Goal: Task Accomplishment & Management: Use online tool/utility

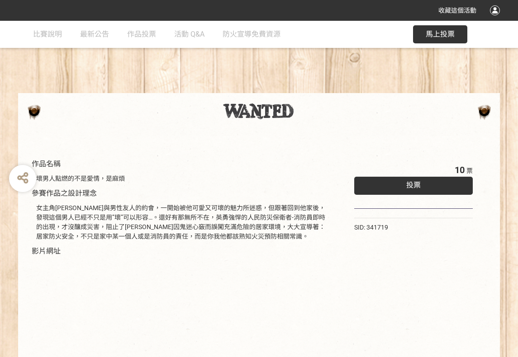
click at [412, 189] on span "投票" at bounding box center [413, 185] width 14 height 9
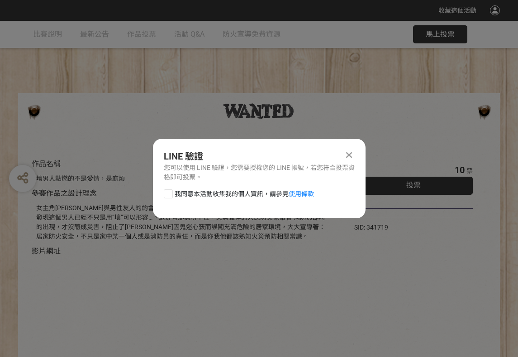
click at [349, 151] on icon at bounding box center [349, 155] width 6 height 9
